Goal: Find specific page/section: Find specific page/section

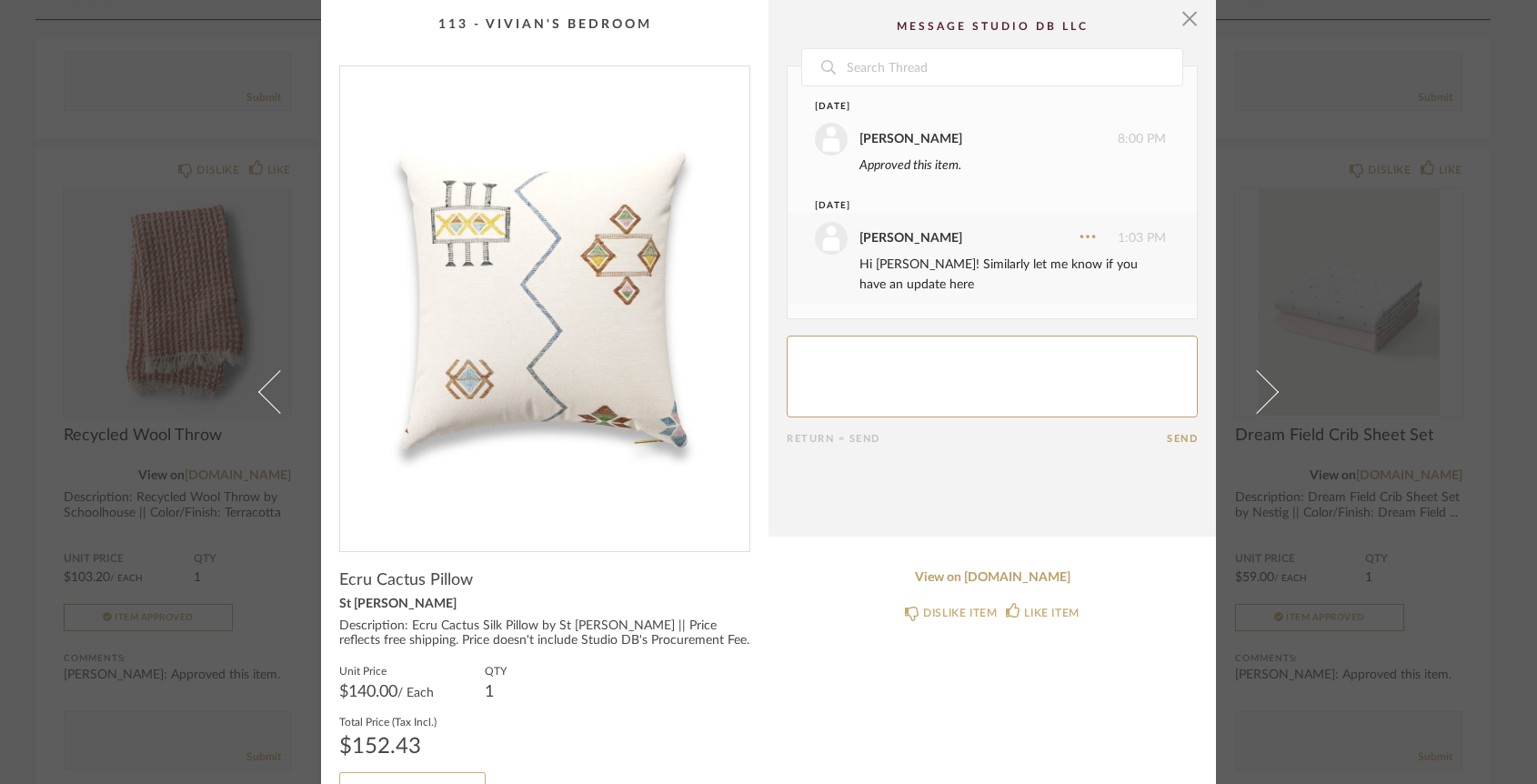
click at [1196, 25] on cpp-summary-comments "Date [DATE] [PERSON_NAME] 8:00 PM Approved this item. [DATE] [PERSON_NAME] 1:03…" at bounding box center [992, 268] width 447 height 536
click at [1186, 23] on span "button" at bounding box center [1190, 18] width 36 height 36
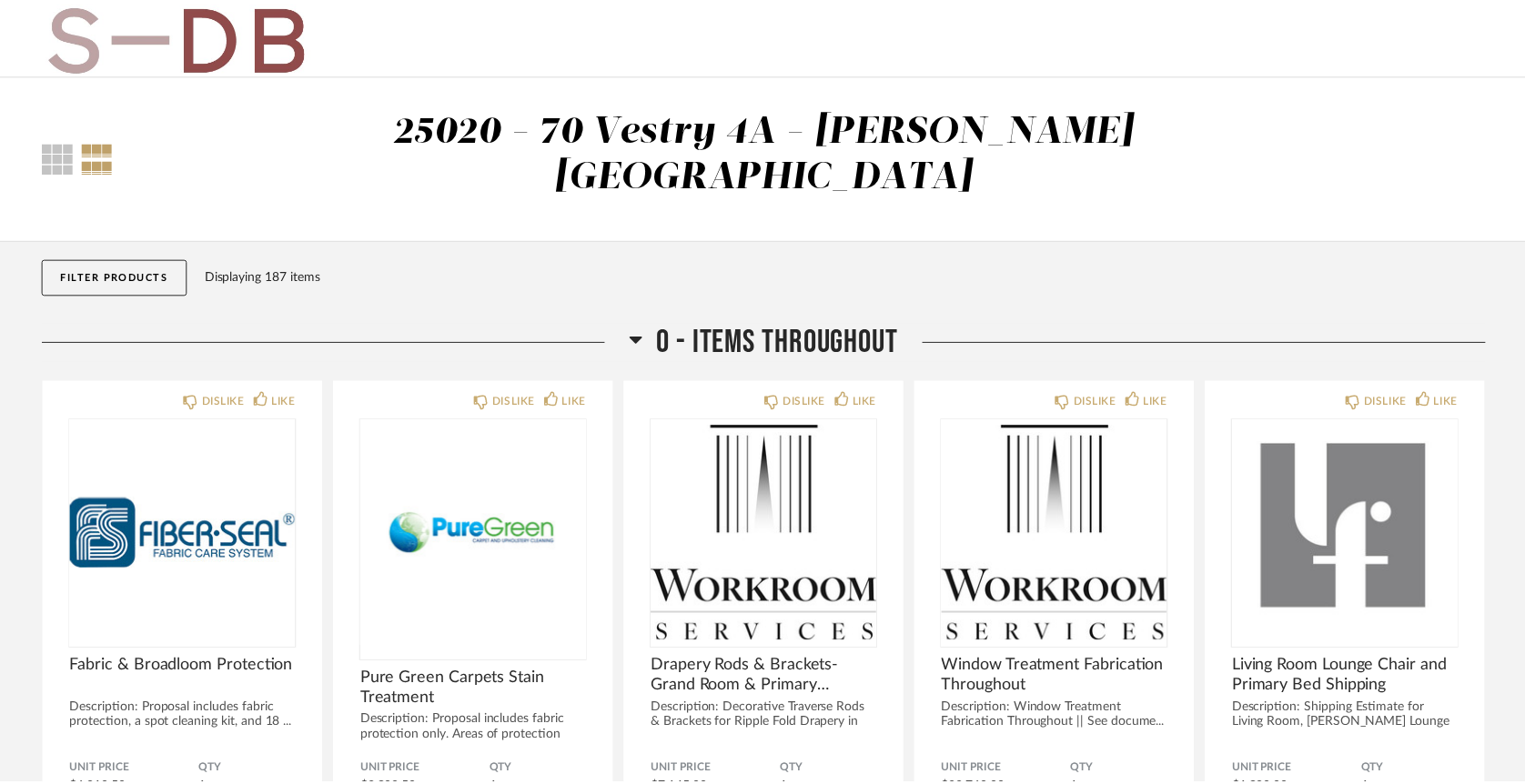
scroll to position [9872, 0]
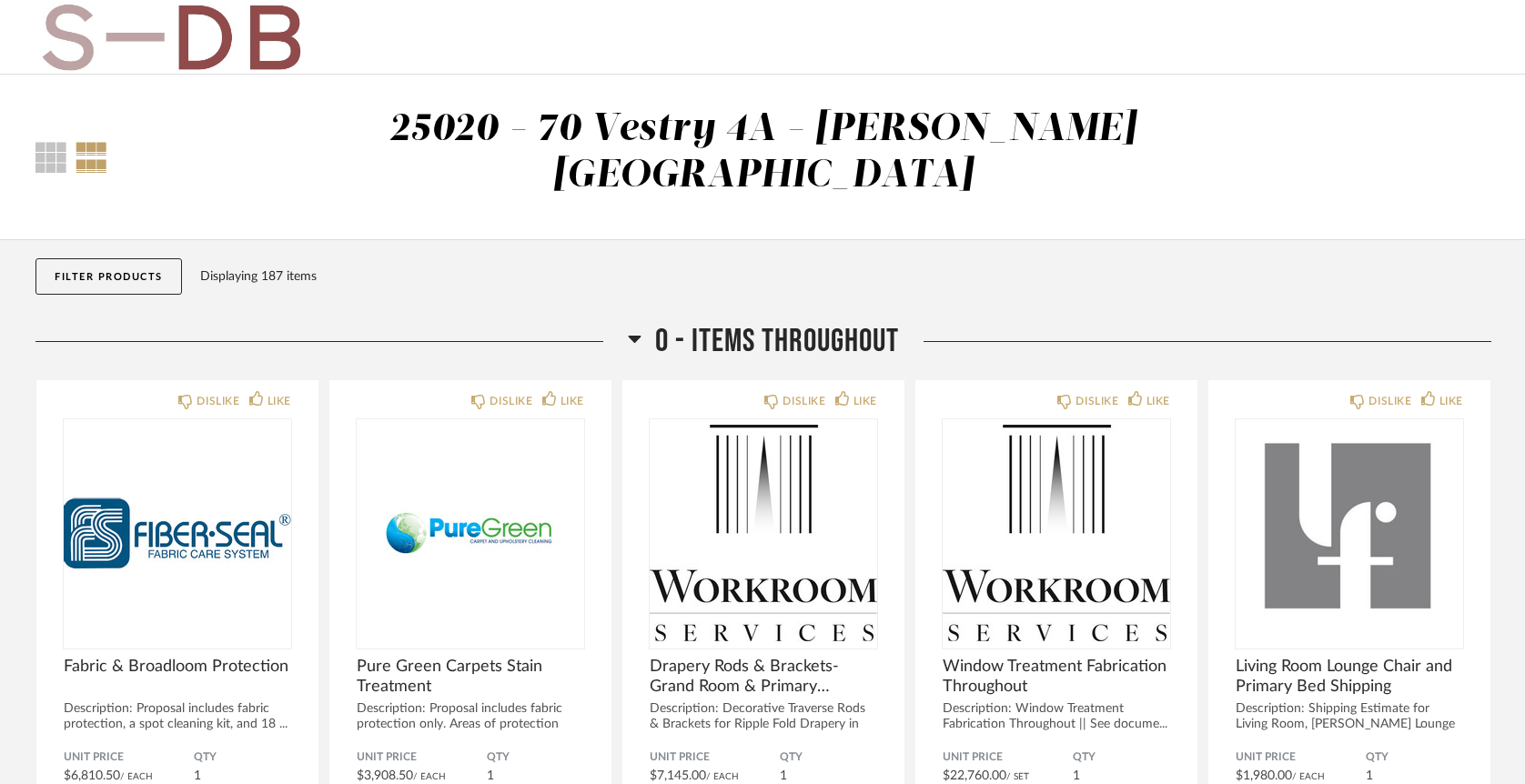
click at [89, 258] on button "Filter Products" at bounding box center [108, 276] width 146 height 36
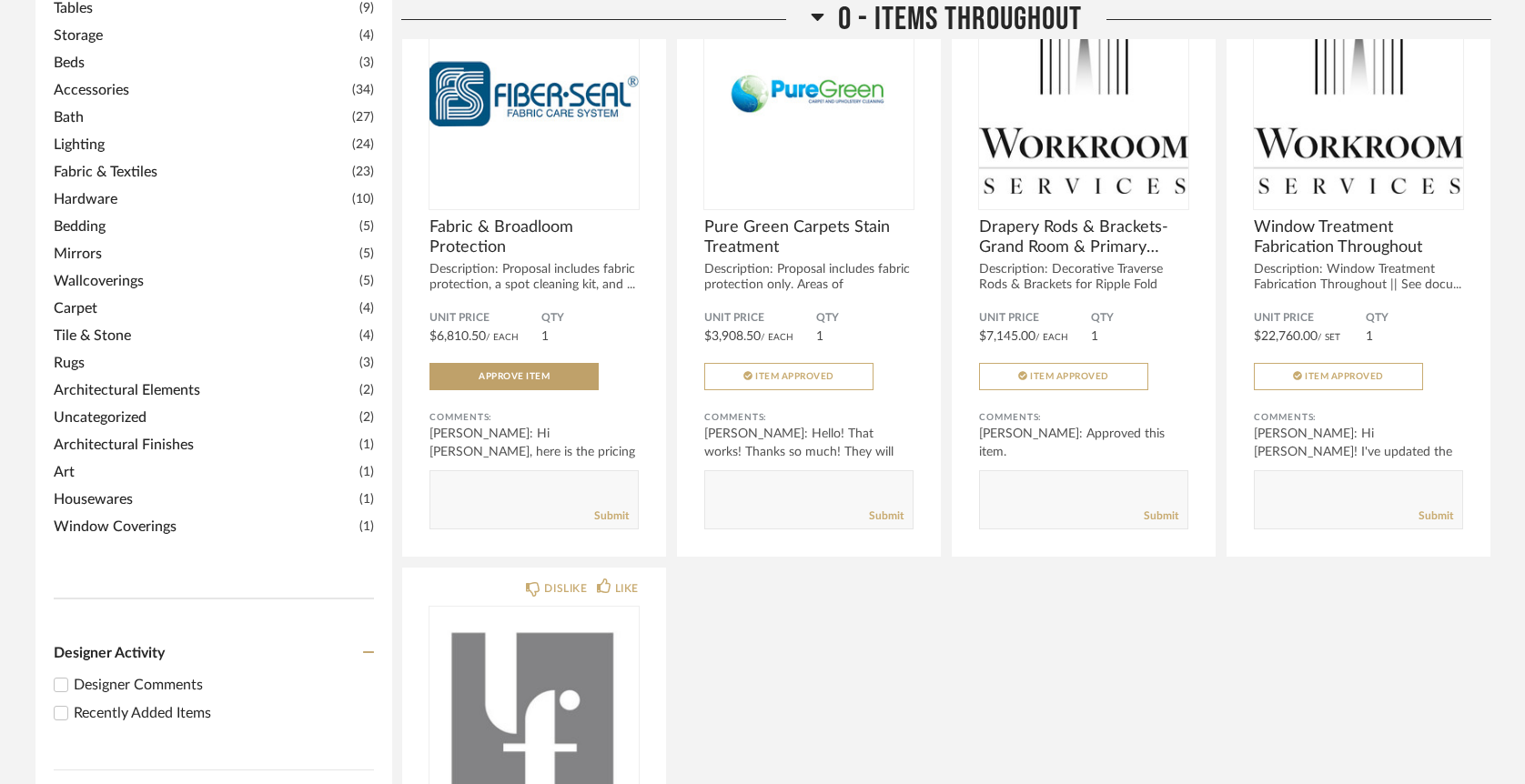
scroll to position [727, 0]
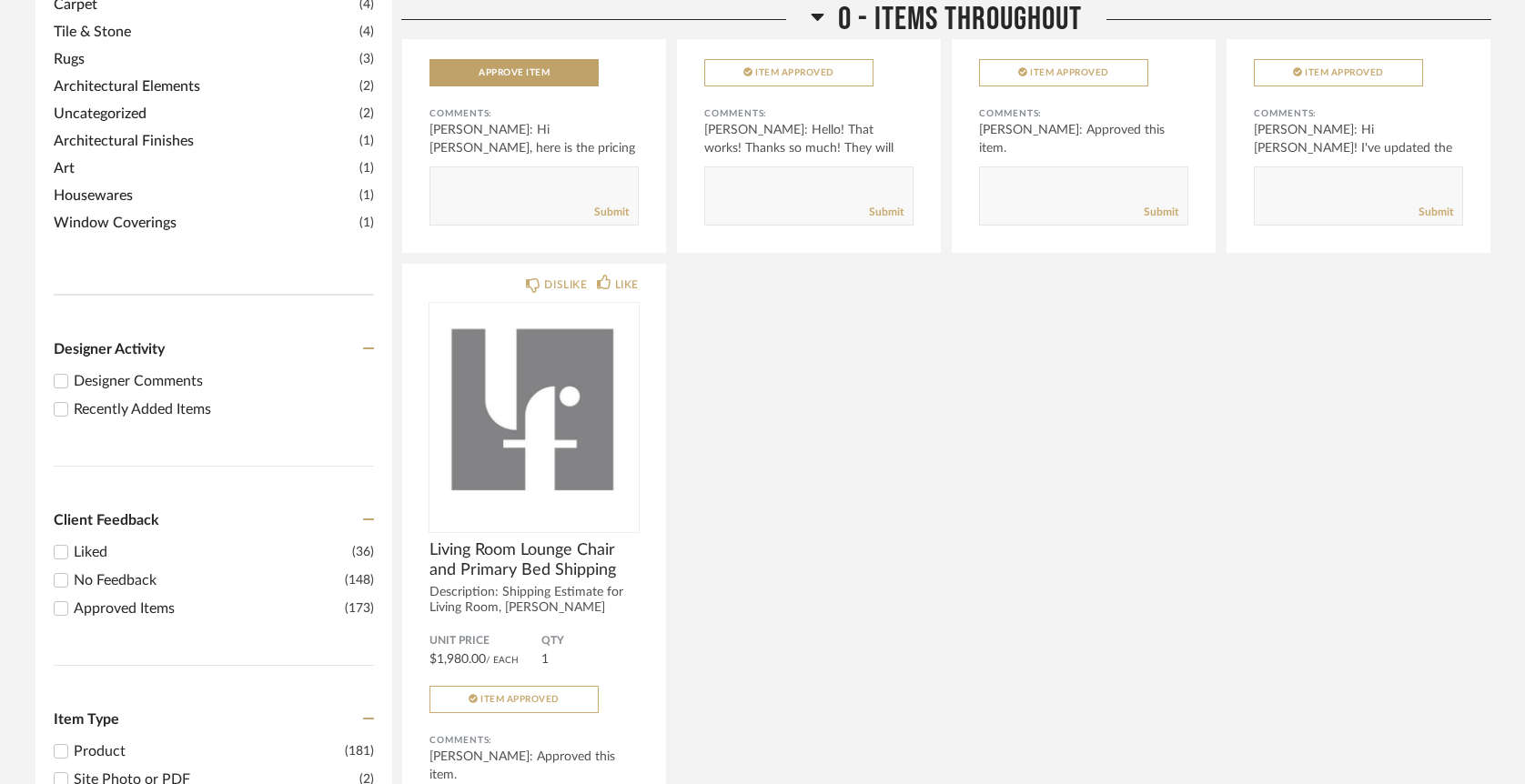
click at [199, 399] on div "Recently Added Items" at bounding box center [224, 409] width 300 height 22
click at [72, 399] on input "Recently Added Items" at bounding box center [61, 409] width 22 height 22
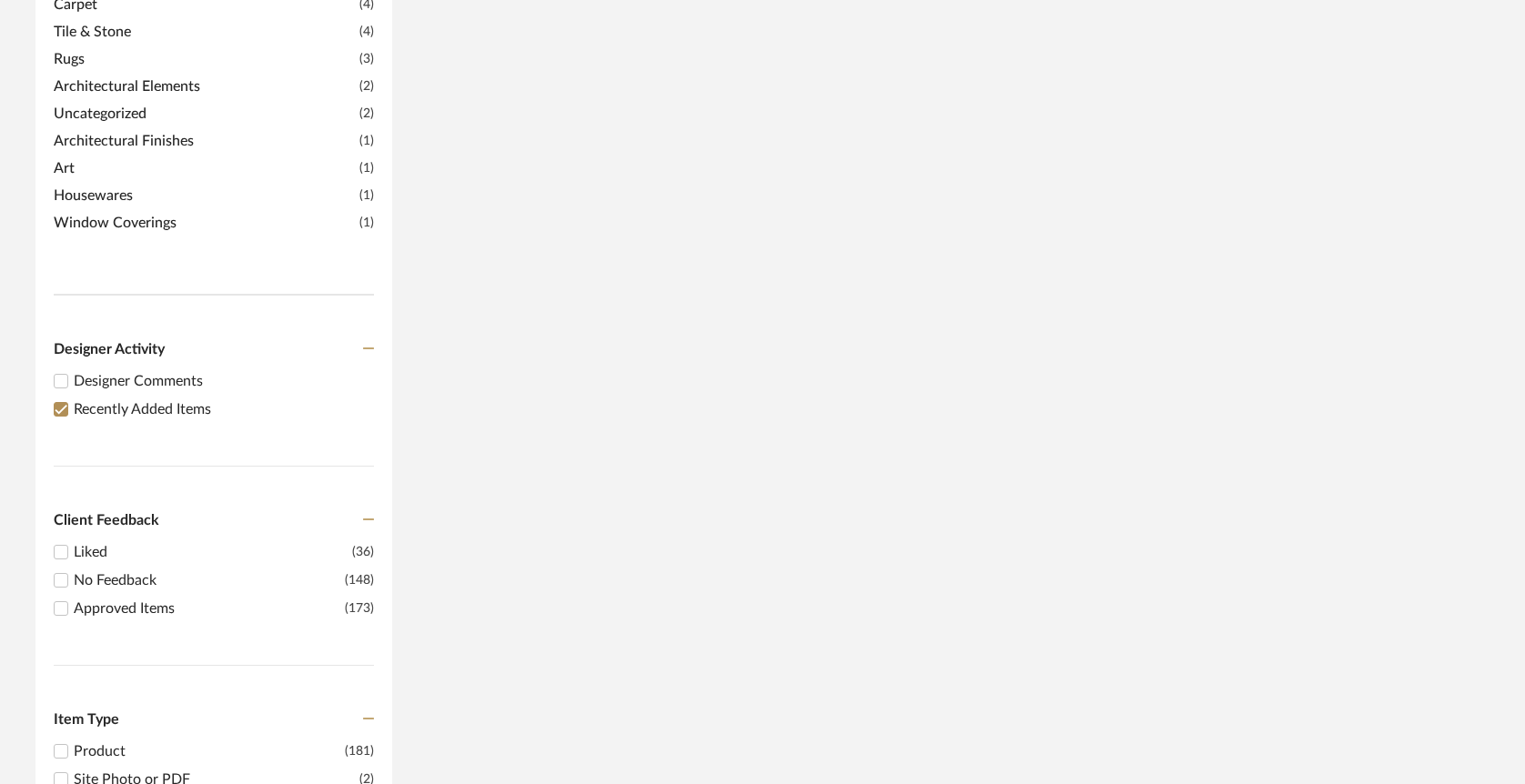
scroll to position [0, 0]
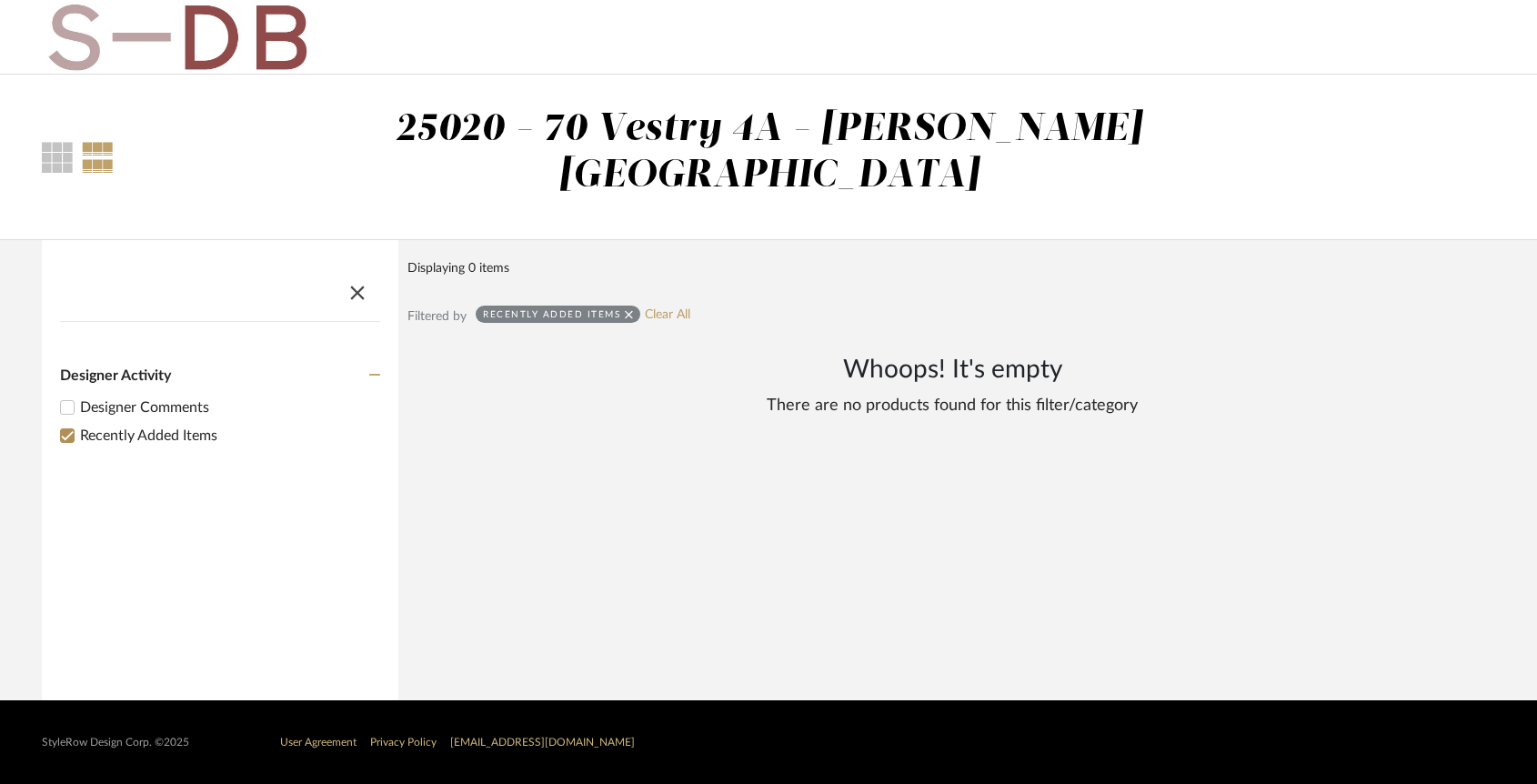
click at [675, 306] on div "Recently Added Items Clear All" at bounding box center [583, 316] width 215 height 22
click at [677, 308] on link "Clear All" at bounding box center [667, 315] width 46 height 15
checkbox input "false"
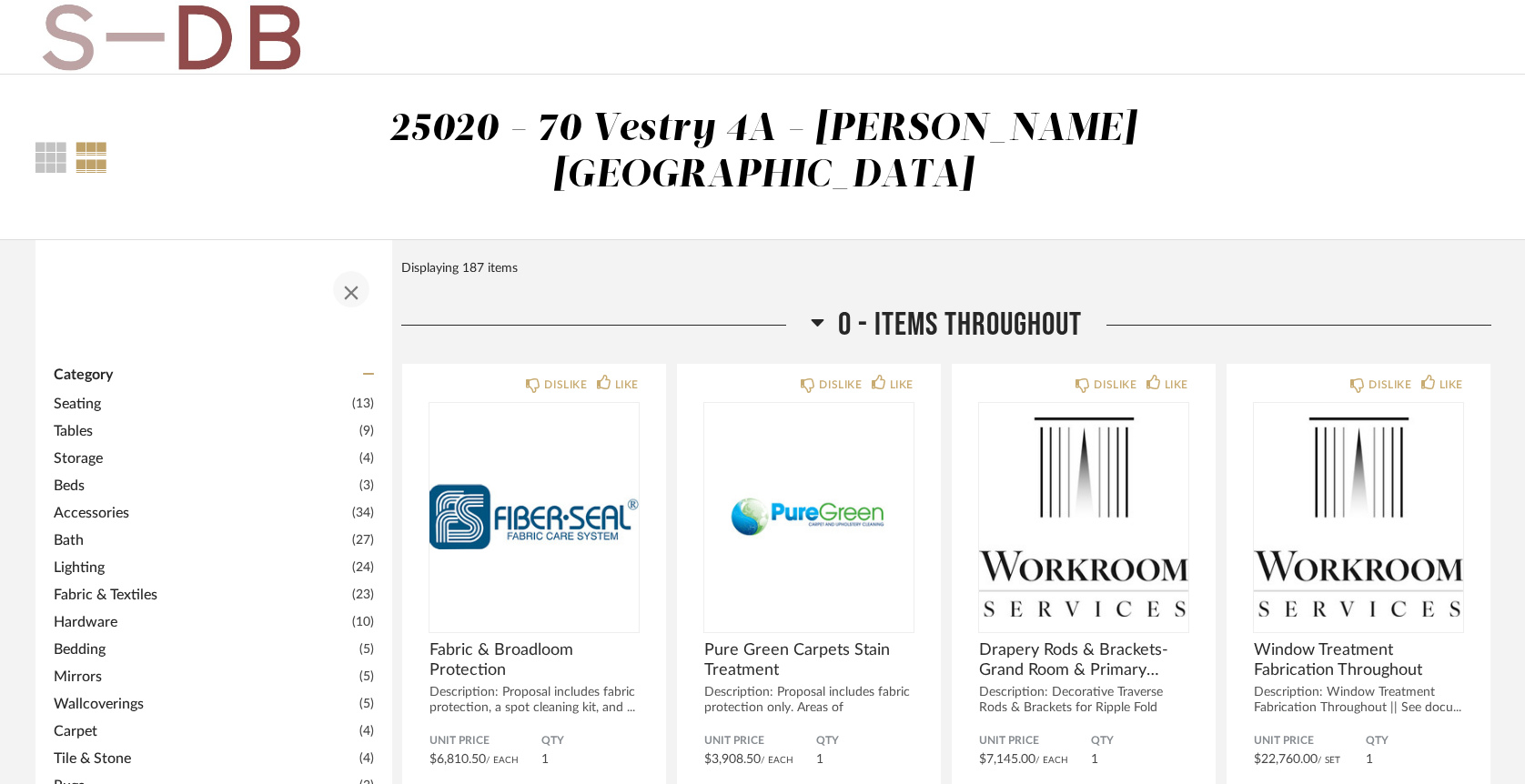
click at [358, 268] on span "button" at bounding box center [351, 289] width 44 height 44
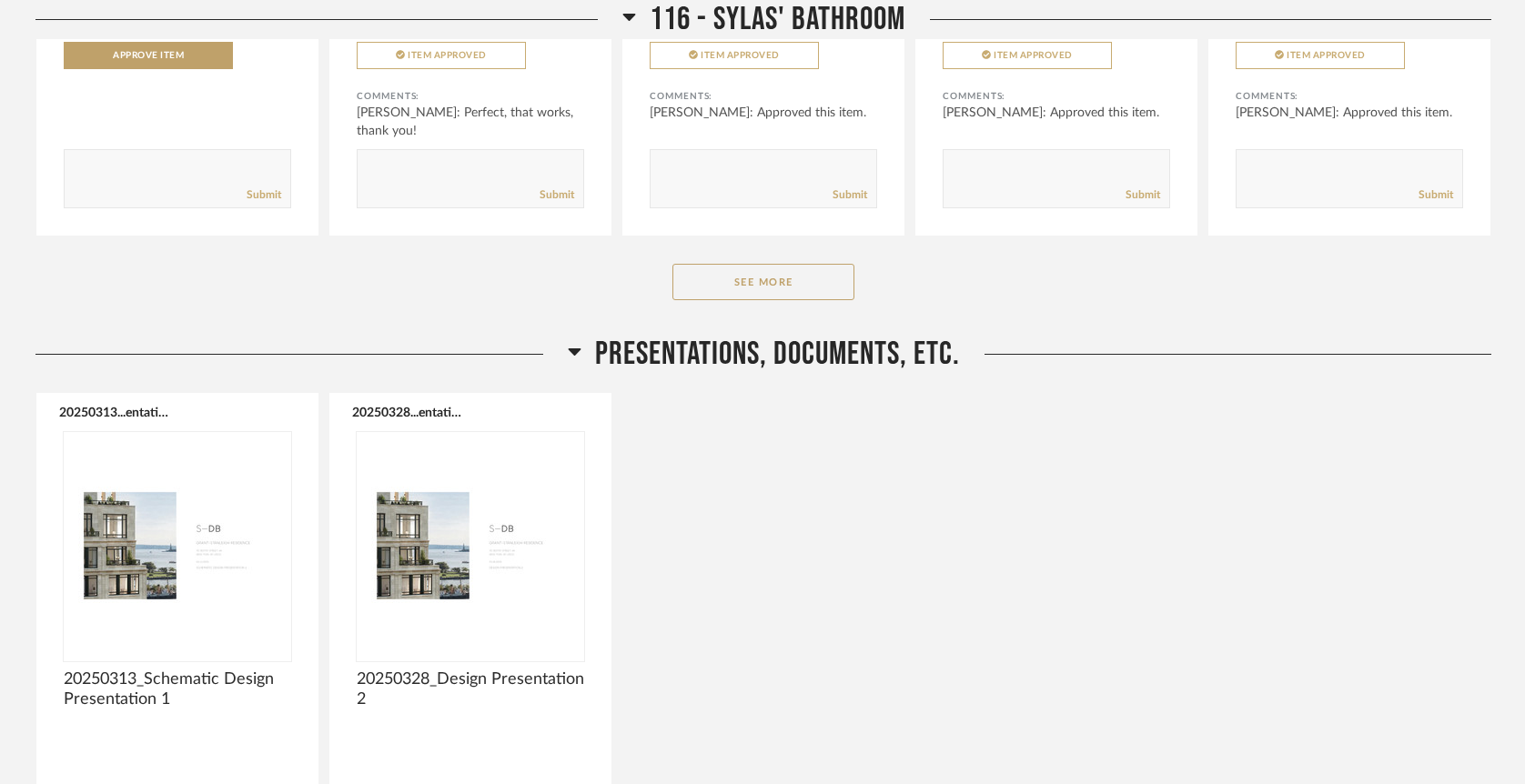
scroll to position [9600, 0]
